Goal: Information Seeking & Learning: Learn about a topic

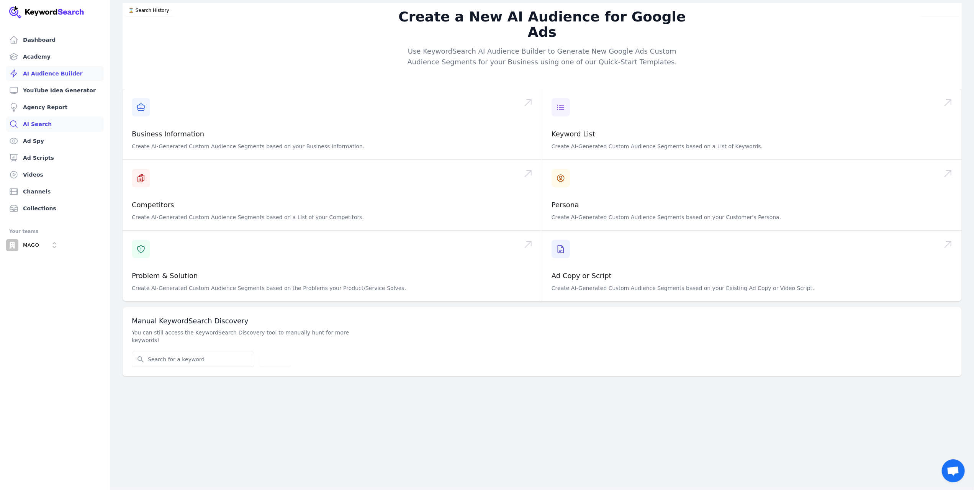
click at [38, 127] on link "AI Search" at bounding box center [55, 123] width 98 height 15
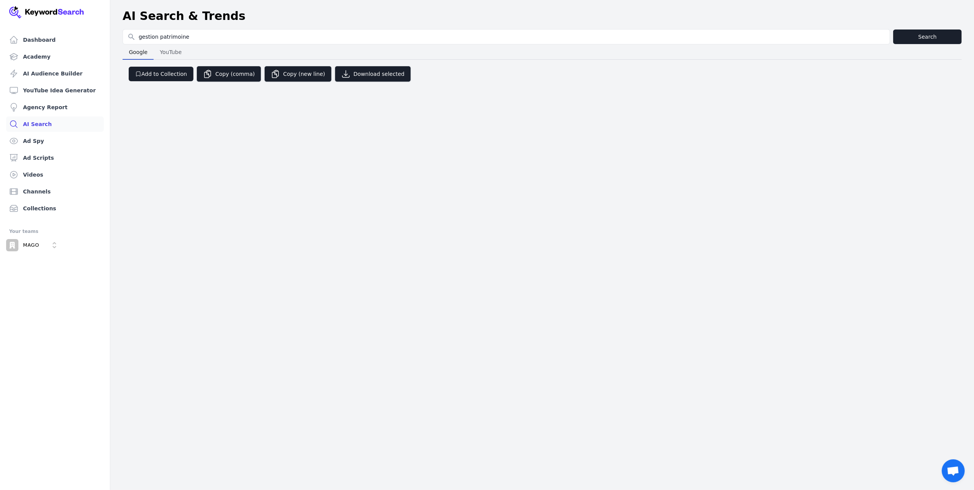
type input "gestion patrimoine"
click at [940, 38] on button "Search" at bounding box center [928, 37] width 69 height 15
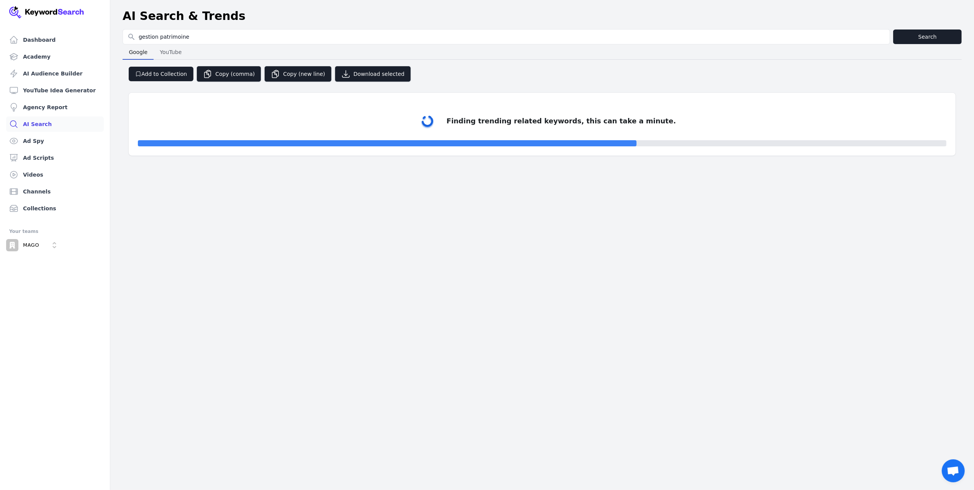
select select "50"
